Goal: Complete application form

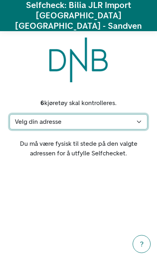
click at [38, 114] on select "Velg din adresse [STREET_ADDRESS] [PERSON_NAME][STREET_ADDRESS] [STREET_ADDRESS…" at bounding box center [79, 121] width 138 height 15
select select "7190"
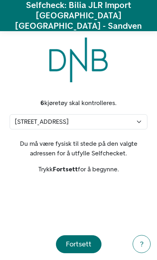
click at [90, 250] on div "Fortsett" at bounding box center [79, 244] width 26 height 11
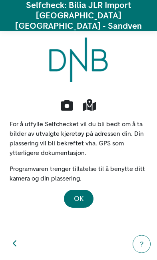
click at [82, 194] on span "OK" at bounding box center [79, 198] width 10 height 9
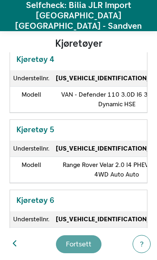
scroll to position [268, 0]
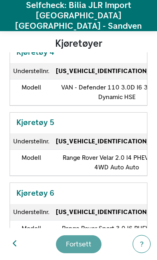
click at [108, 138] on strong "[US_VEHICLE_IDENTIFICATION_NUMBER]" at bounding box center [117, 142] width 122 height 8
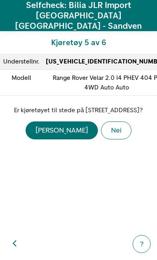
click at [59, 133] on div "[PERSON_NAME]" at bounding box center [62, 130] width 52 height 11
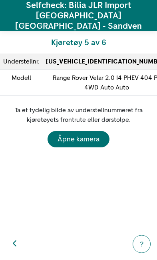
click at [87, 134] on div "Åpne kamera" at bounding box center [79, 139] width 42 height 11
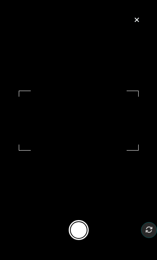
click at [78, 240] on button at bounding box center [79, 230] width 20 height 20
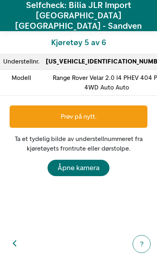
click at [82, 163] on div "Åpne kamera" at bounding box center [79, 168] width 42 height 11
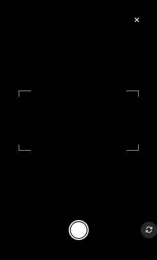
click at [80, 238] on button at bounding box center [79, 230] width 20 height 20
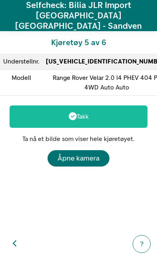
click at [96, 153] on div "Åpne kamera" at bounding box center [79, 158] width 42 height 11
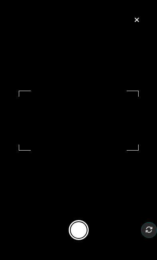
click at [78, 250] on footer at bounding box center [78, 230] width 157 height 60
click at [83, 237] on button at bounding box center [79, 230] width 20 height 20
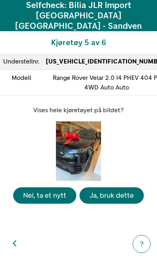
click at [116, 197] on div "Ja, bruk dette" at bounding box center [112, 195] width 44 height 11
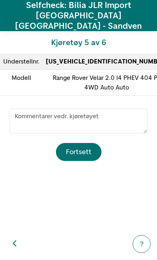
click at [90, 147] on div "Fortsett" at bounding box center [79, 152] width 26 height 11
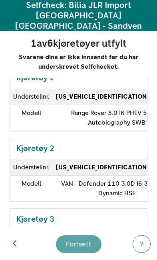
scroll to position [56, 0]
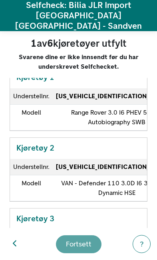
click at [55, 94] on td "[US_VEHICLE_IDENTIFICATION_NUMBER]" at bounding box center [117, 96] width 128 height 16
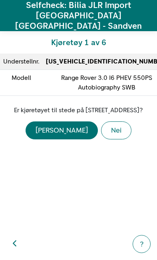
click at [56, 134] on button "[PERSON_NAME]" at bounding box center [62, 131] width 72 height 18
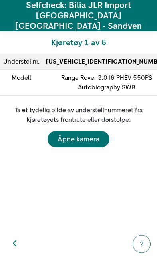
click at [66, 135] on div "Åpne kamera" at bounding box center [79, 139] width 42 height 11
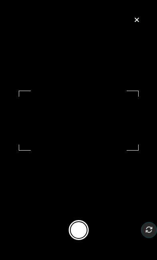
click at [82, 240] on button at bounding box center [79, 230] width 20 height 20
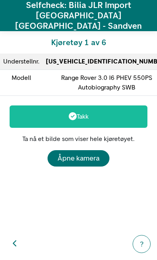
click at [104, 154] on button "Åpne kamera" at bounding box center [79, 158] width 62 height 16
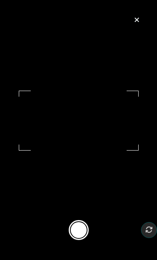
click at [81, 240] on button at bounding box center [79, 230] width 20 height 20
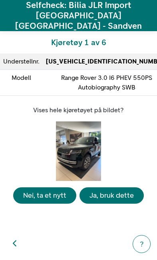
click at [110, 201] on div "Ja, bruk dette" at bounding box center [112, 195] width 44 height 11
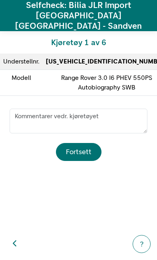
click at [90, 151] on button "Fortsett" at bounding box center [79, 152] width 46 height 18
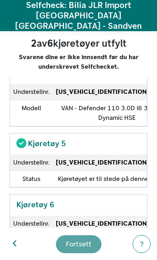
scroll to position [264, 0]
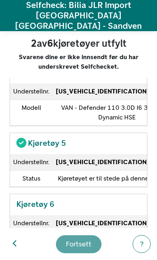
click at [115, 165] on strong "[US_VEHICLE_IDENTIFICATION_NUMBER]" at bounding box center [117, 162] width 122 height 8
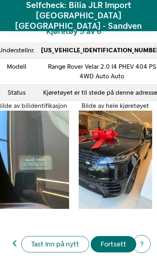
click at [116, 242] on div "Fortsett" at bounding box center [114, 244] width 26 height 11
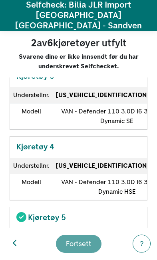
scroll to position [212, 0]
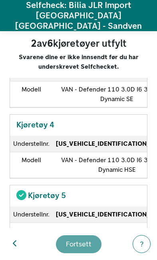
click at [108, 148] on strong "[US_VEHICLE_IDENTIFICATION_NUMBER]" at bounding box center [117, 144] width 122 height 8
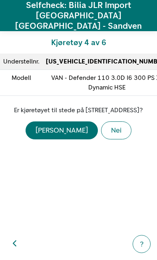
click at [102, 129] on button "Nei" at bounding box center [116, 131] width 30 height 18
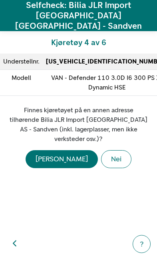
click at [64, 154] on div "[PERSON_NAME]" at bounding box center [62, 159] width 52 height 11
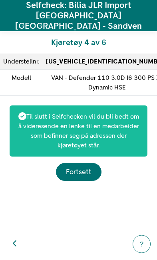
click at [84, 167] on div "Fortsett" at bounding box center [79, 172] width 26 height 11
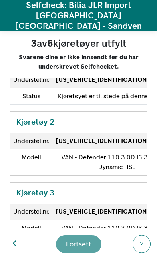
scroll to position [74, 0]
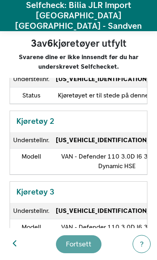
click at [119, 148] on td "[US_VEHICLE_IDENTIFICATION_NUMBER]" at bounding box center [117, 140] width 128 height 16
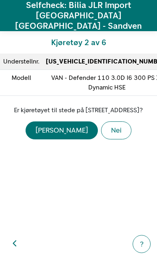
click at [58, 132] on div "[PERSON_NAME]" at bounding box center [62, 130] width 52 height 11
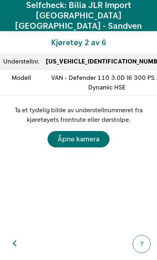
click at [94, 134] on div "Åpne kamera" at bounding box center [79, 139] width 42 height 11
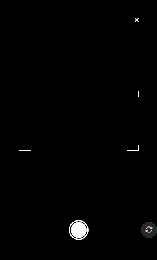
click at [85, 240] on button at bounding box center [79, 230] width 20 height 20
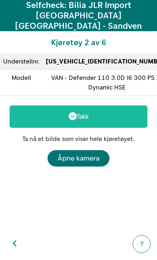
click at [96, 153] on div "Åpne kamera" at bounding box center [79, 158] width 42 height 11
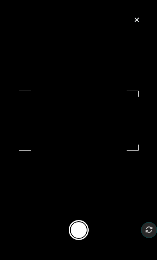
click at [81, 238] on button at bounding box center [79, 230] width 20 height 20
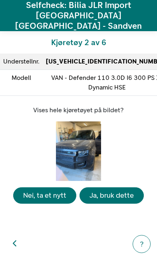
click at [111, 196] on div "Ja, bruk dette" at bounding box center [112, 195] width 44 height 11
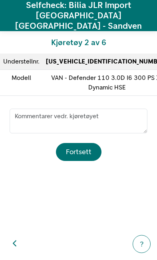
click at [89, 147] on div "Fortsett" at bounding box center [79, 152] width 26 height 11
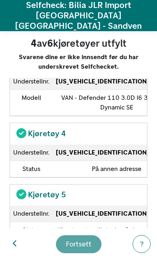
scroll to position [194, 0]
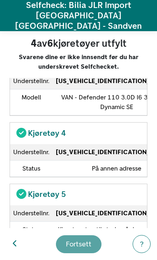
click at [119, 85] on strong "[US_VEHICLE_IDENTIFICATION_NUMBER]" at bounding box center [117, 81] width 122 height 8
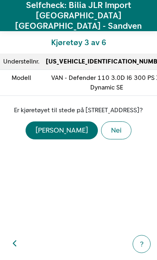
click at [61, 133] on div "[PERSON_NAME]" at bounding box center [62, 130] width 52 height 11
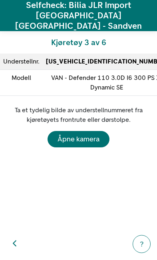
click at [89, 134] on div "Åpne kamera" at bounding box center [79, 139] width 42 height 11
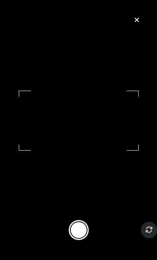
click at [85, 240] on button at bounding box center [79, 230] width 20 height 20
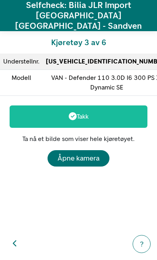
click at [88, 150] on button "Åpne kamera" at bounding box center [79, 158] width 62 height 16
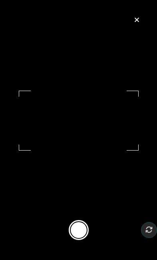
click at [82, 237] on button at bounding box center [79, 230] width 20 height 20
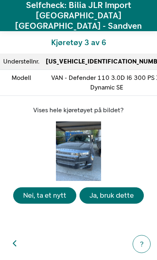
click at [106, 198] on div "Ja, bruk dette" at bounding box center [112, 195] width 44 height 11
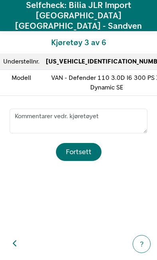
click at [86, 147] on div "Fortsett" at bounding box center [79, 152] width 26 height 11
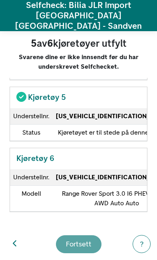
scroll to position [312, 0]
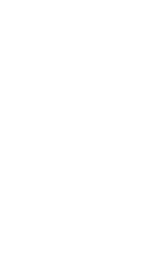
select select "7190"
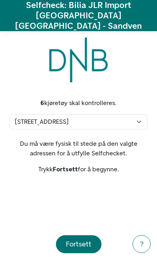
click at [70, 240] on div "Fortsett" at bounding box center [79, 244] width 26 height 11
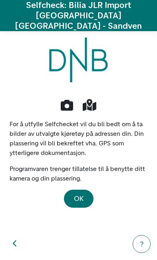
click at [71, 193] on button "OK" at bounding box center [79, 199] width 30 height 18
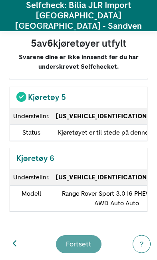
scroll to position [312, 0]
click at [96, 190] on td "Range Rover Sport 3.0 I6 PHEV 550 PS AWD Auto Auto" at bounding box center [117, 199] width 128 height 26
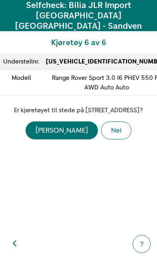
click at [65, 134] on div "[PERSON_NAME]" at bounding box center [62, 130] width 52 height 11
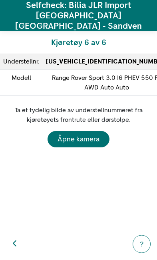
click at [90, 136] on div "Åpne kamera" at bounding box center [79, 139] width 42 height 11
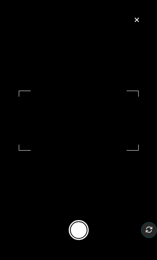
click at [84, 239] on button at bounding box center [79, 230] width 20 height 20
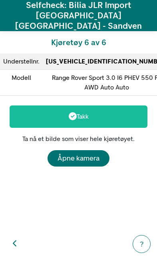
click at [92, 153] on div "Åpne kamera" at bounding box center [79, 158] width 42 height 11
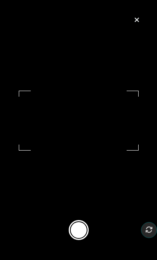
click at [82, 240] on button at bounding box center [79, 230] width 20 height 20
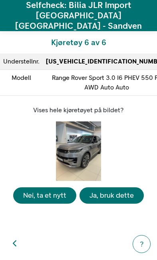
click at [111, 199] on div "Ja, bruk dette" at bounding box center [112, 195] width 44 height 11
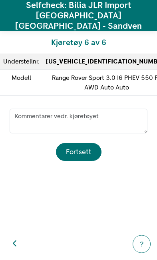
click at [88, 148] on div "Fortsett" at bounding box center [79, 152] width 26 height 11
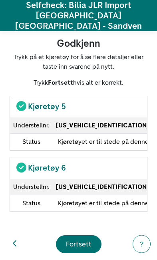
scroll to position [284, 0]
click at [77, 247] on div "Fortsett" at bounding box center [79, 244] width 26 height 11
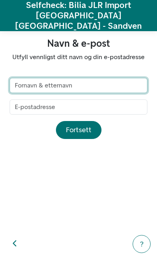
click at [80, 78] on input "text" at bounding box center [79, 85] width 138 height 15
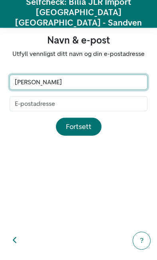
type input "[PERSON_NAME]"
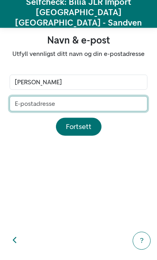
click at [58, 100] on input "email" at bounding box center [79, 107] width 138 height 15
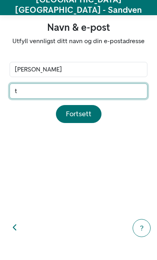
type input "tb"
type input "[EMAIL_ADDRESS][DOMAIN_NAME]"
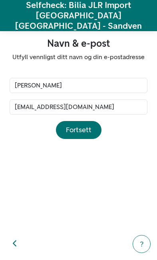
click at [84, 127] on div "Fortsett" at bounding box center [79, 130] width 26 height 11
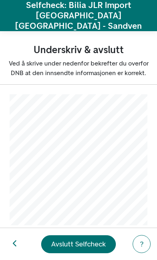
click at [89, 240] on div "Avslutt Selfcheck" at bounding box center [78, 244] width 55 height 11
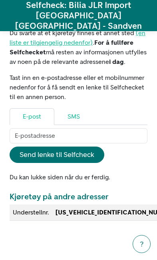
scroll to position [42, 0]
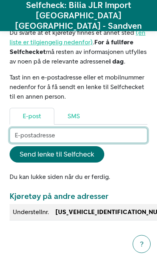
click at [29, 134] on input "email" at bounding box center [79, 135] width 138 height 15
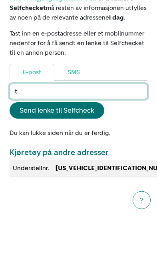
type input "tb"
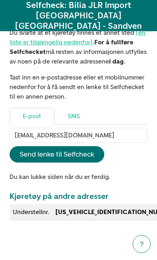
click at [27, 149] on div "Send lenke til Selfcheck" at bounding box center [57, 154] width 75 height 11
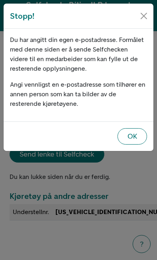
click at [136, 142] on div "OK" at bounding box center [133, 136] width 10 height 11
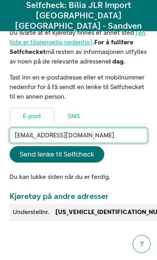
click at [118, 128] on input "[EMAIL_ADDRESS][DOMAIN_NAME]" at bounding box center [79, 135] width 138 height 15
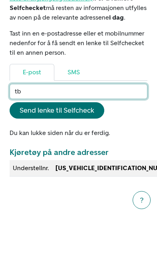
type input "t"
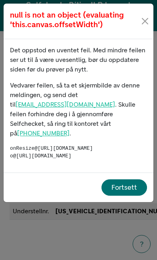
scroll to position [0, 9]
click at [134, 11] on h5 "null is not an object (evaluating 'this.canvas.offsetWidth')" at bounding box center [75, 19] width 130 height 19
click at [146, 22] on button "Close" at bounding box center [145, 21] width 10 height 13
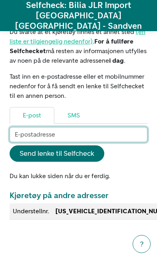
click at [93, 130] on input "email" at bounding box center [79, 134] width 138 height 15
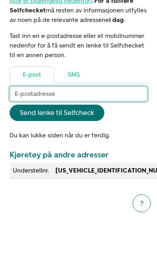
type input "[EMAIL_ADDRESS][DOMAIN_NAME]"
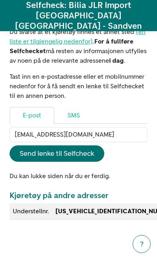
click at [79, 148] on div "Send lenke til Selfcheck" at bounding box center [57, 153] width 75 height 11
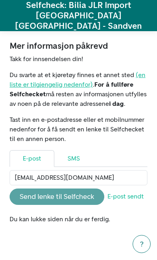
scroll to position [0, 0]
